Goal: Task Accomplishment & Management: Use online tool/utility

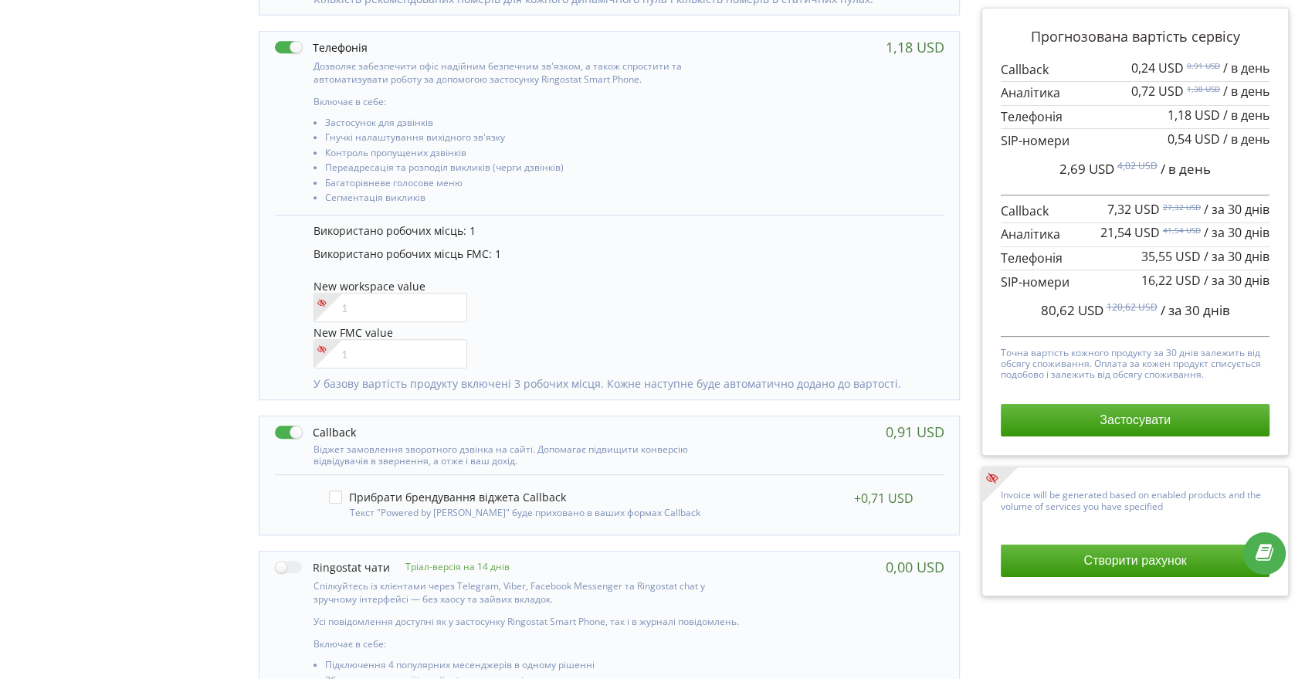
scroll to position [858, 0]
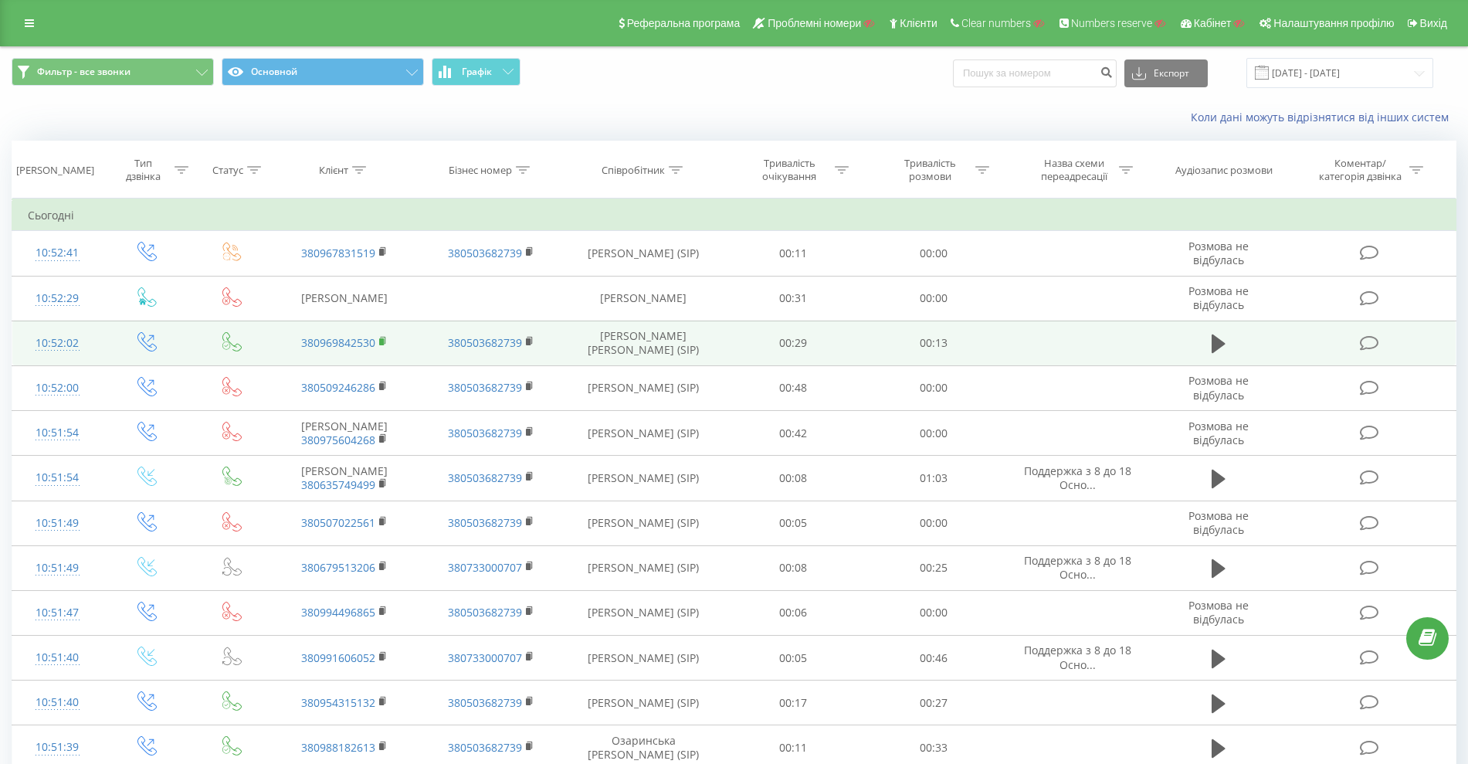
click at [384, 344] on rect at bounding box center [381, 341] width 5 height 7
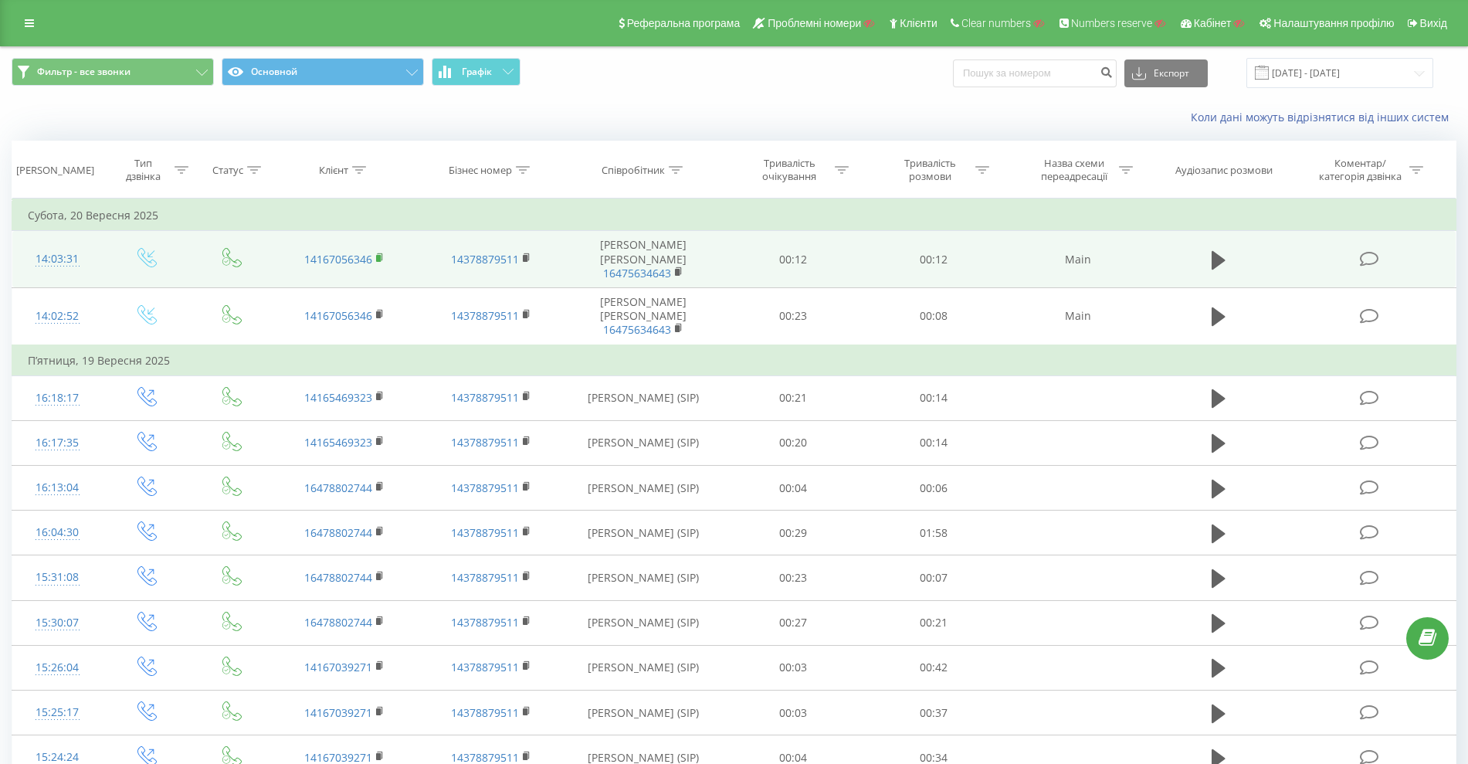
click at [378, 255] on rect at bounding box center [378, 258] width 5 height 7
